Goal: Information Seeking & Learning: Learn about a topic

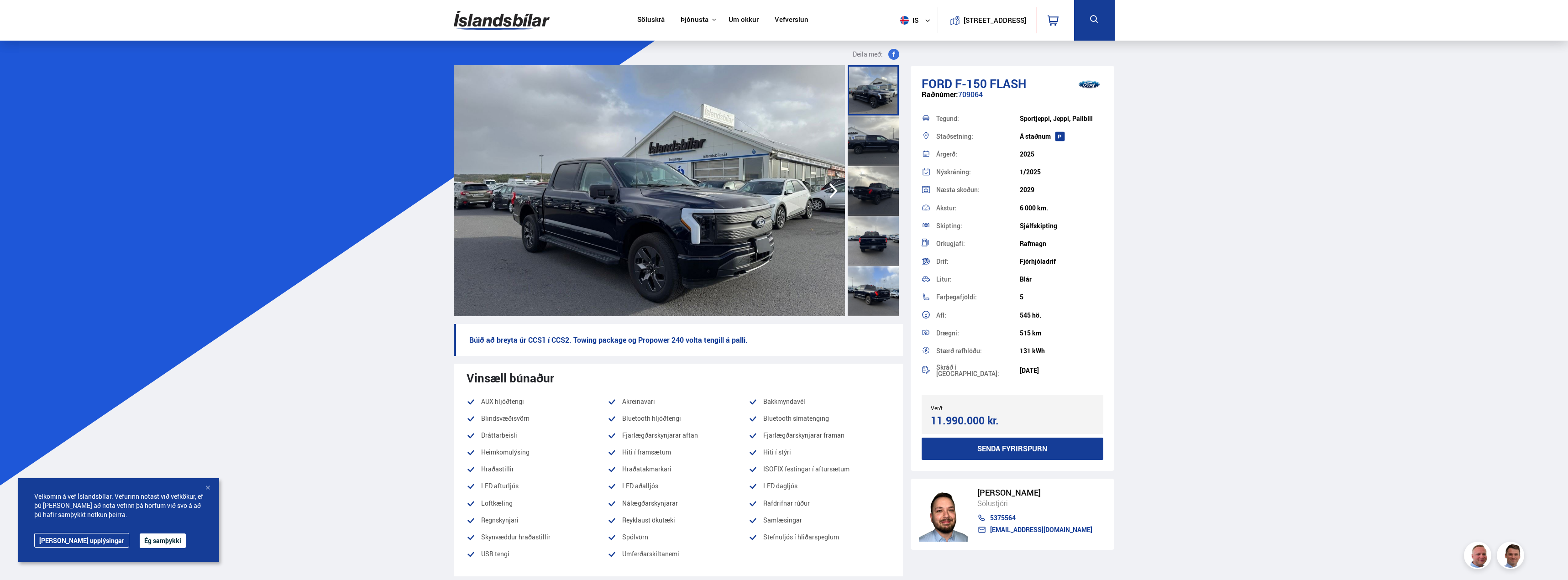
click at [140, 537] on button "Ég samþykki" at bounding box center [163, 541] width 46 height 15
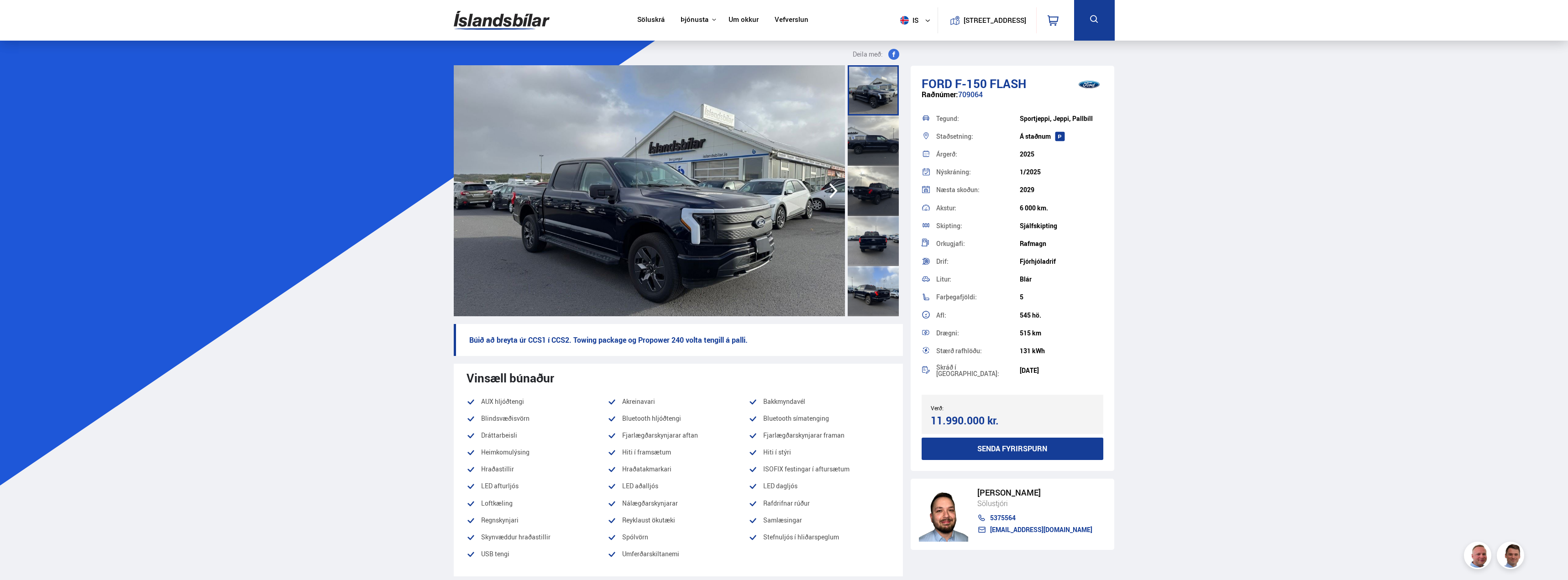
click at [643, 19] on link "Söluskrá" at bounding box center [651, 20] width 28 height 9
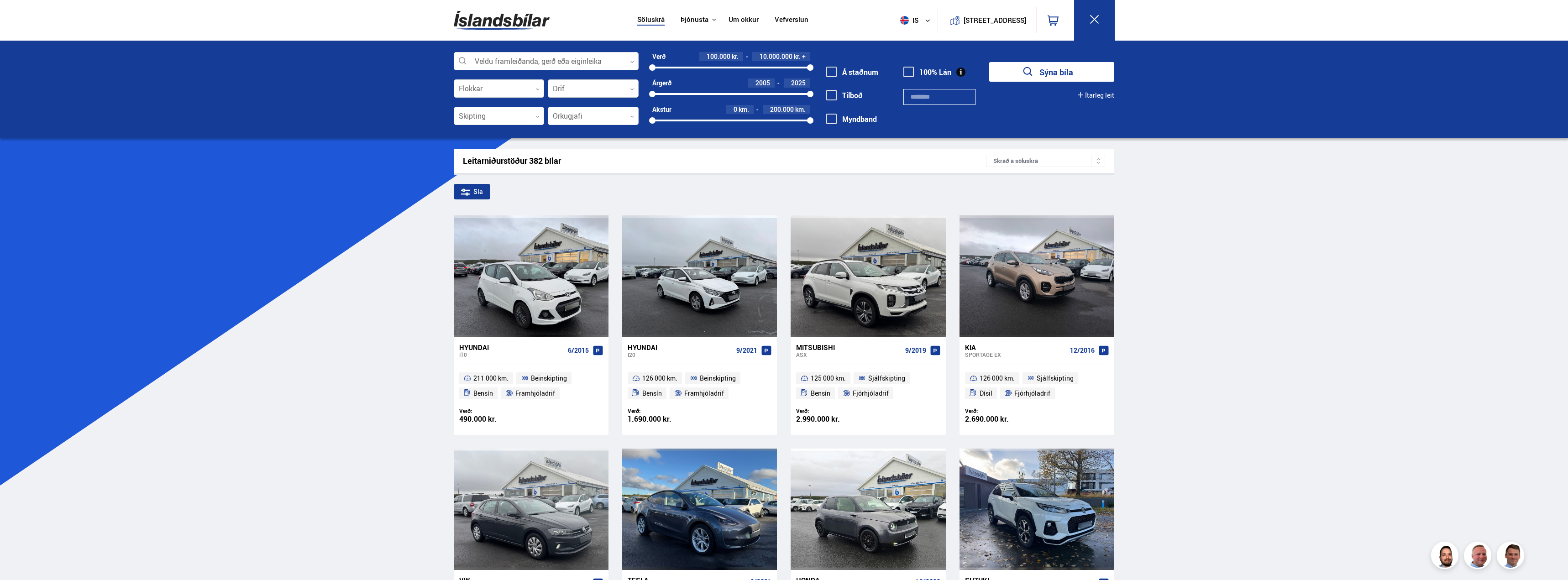
click at [566, 90] on div at bounding box center [593, 89] width 91 height 18
click at [582, 146] on div "Afturhjóladrif Fjórhjóladrif Framhjóladrif Óþekkt" at bounding box center [594, 149] width 90 height 85
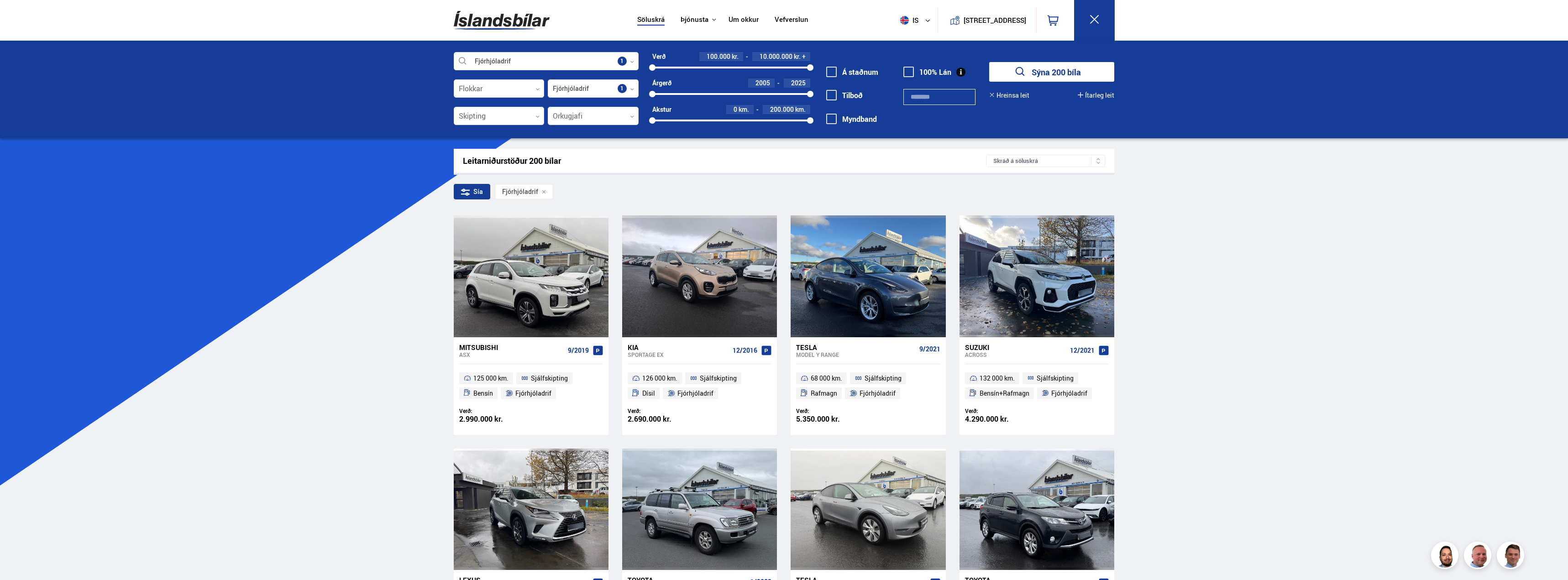
click at [365, 124] on div "Fjórhjóladrif Veldu framleiðanda, gerð eða eiginleika 1 Flokkar 0 Fjórhjóladrif…" at bounding box center [784, 89] width 1568 height 98
click at [579, 109] on div at bounding box center [593, 117] width 91 height 18
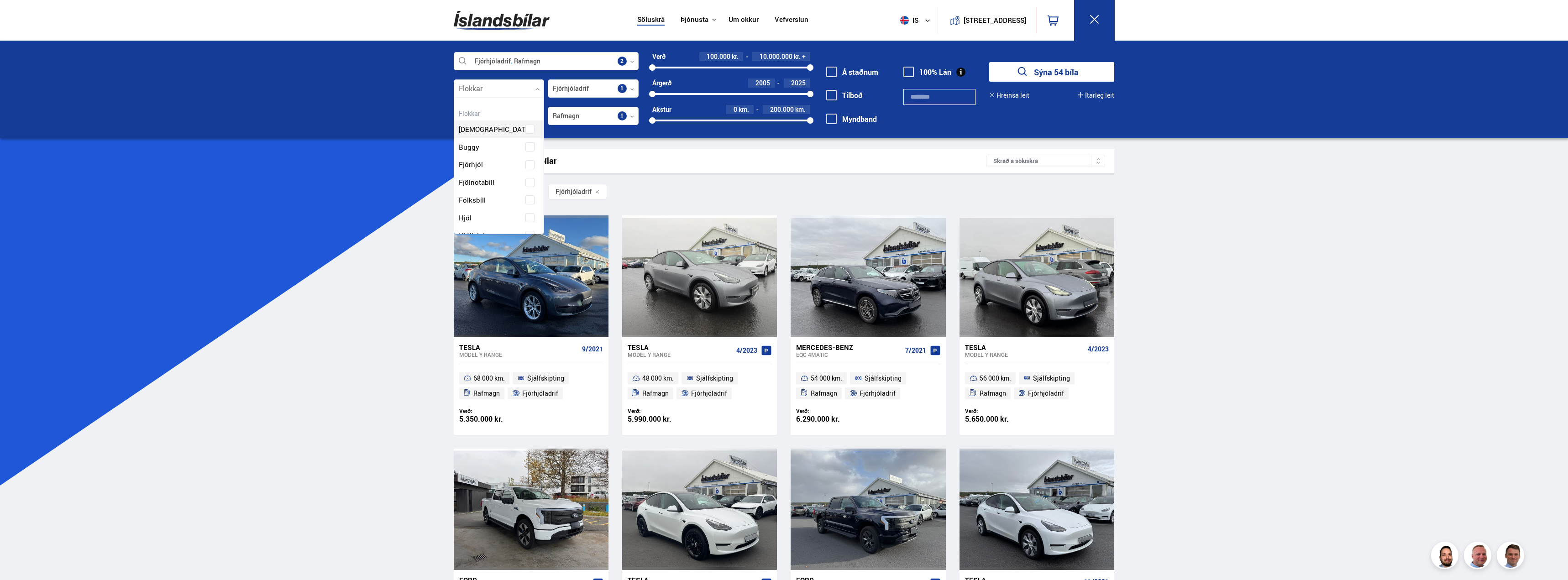
click at [500, 87] on div at bounding box center [499, 89] width 91 height 18
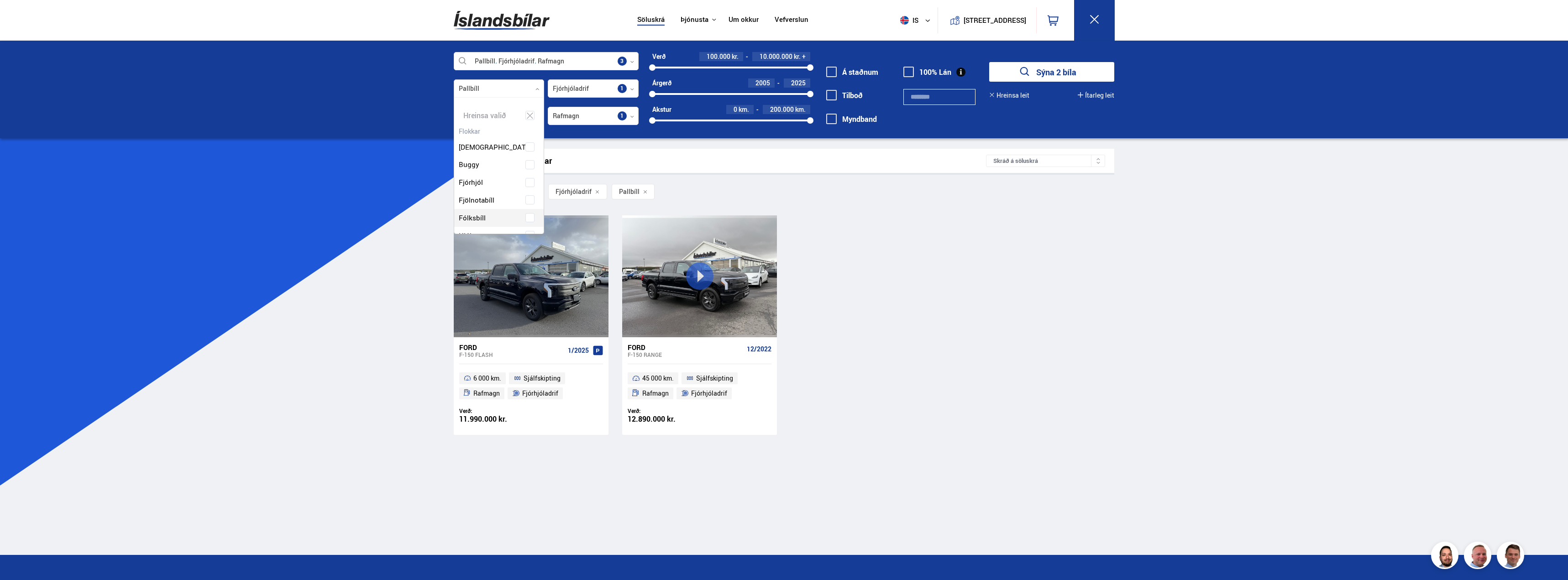
click at [360, 297] on div "Söluskrá Þjónusta Íslandsbílar [DOMAIN_NAME] Íslandsvörn Leiðbeiningar Um okkur…" at bounding box center [784, 356] width 1568 height 713
